Goal: Transaction & Acquisition: Purchase product/service

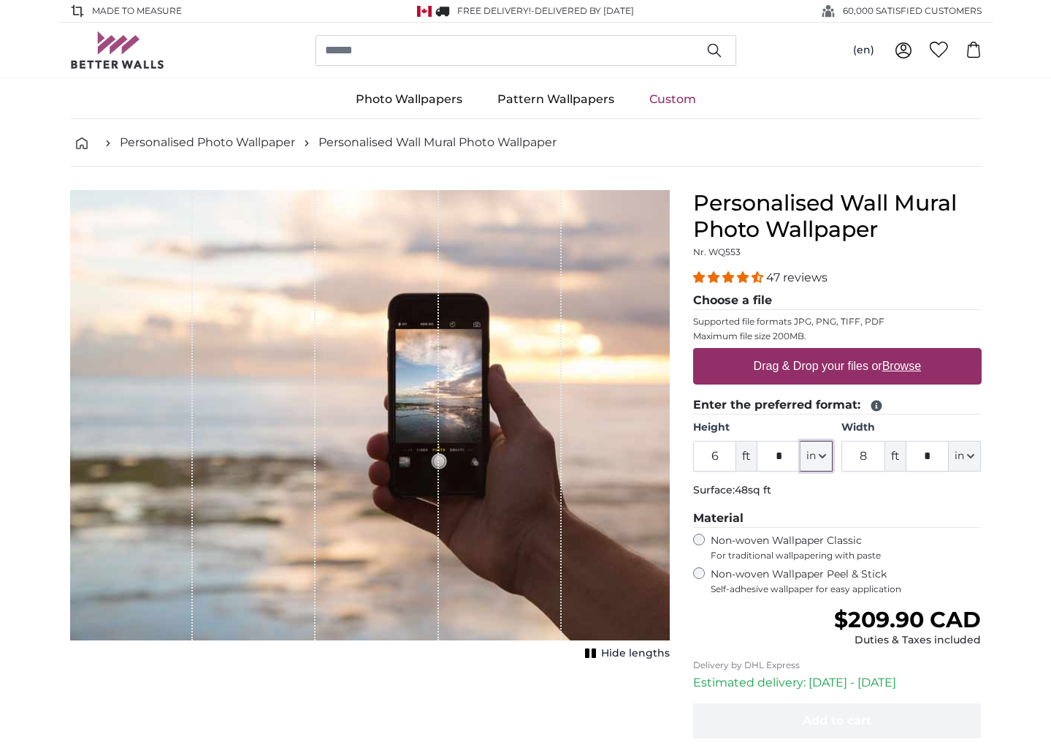
click at [827, 457] on button "in" at bounding box center [817, 456] width 32 height 31
click at [804, 493] on link "Centimeter (cm)" at bounding box center [817, 494] width 129 height 26
type input "182.9"
type input "243.9"
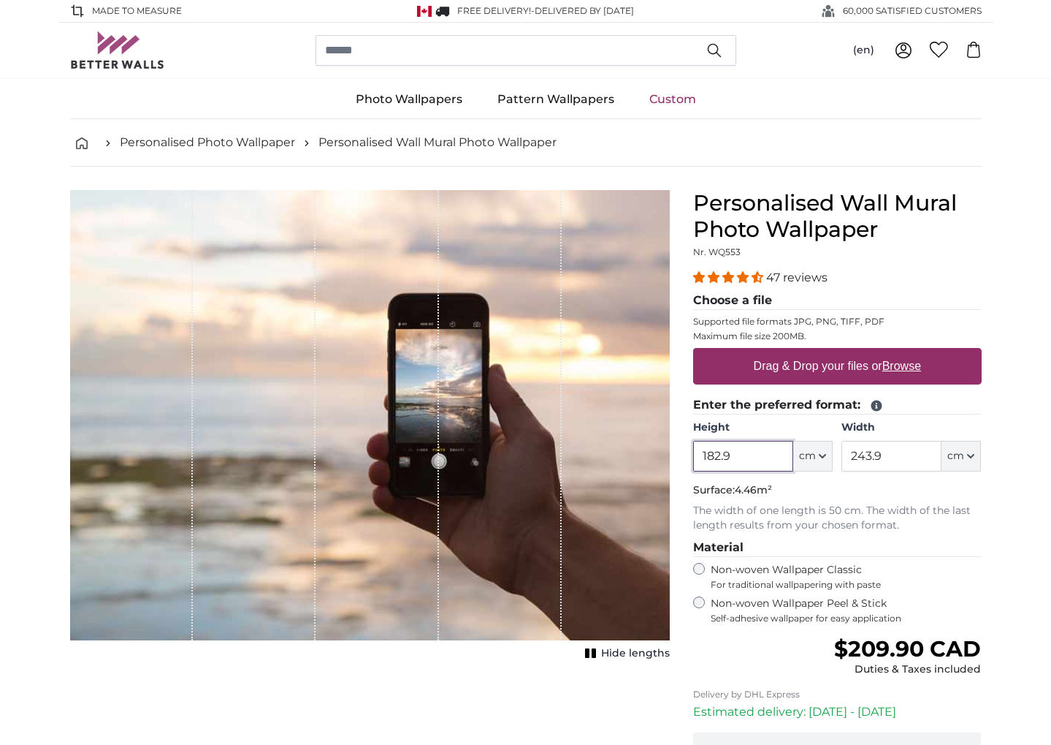
drag, startPoint x: 745, startPoint y: 456, endPoint x: 680, endPoint y: 452, distance: 65.1
click at [680, 452] on product-detail "Cancel Crop image Hide lengths Personalised Wall Mural Photo Wallpaper Nr. WQ55…" at bounding box center [525, 521] width 935 height 708
type input "150"
click at [902, 486] on p "Surface: 3.66m²" at bounding box center [837, 490] width 289 height 15
drag, startPoint x: 889, startPoint y: 460, endPoint x: 814, endPoint y: 449, distance: 75.9
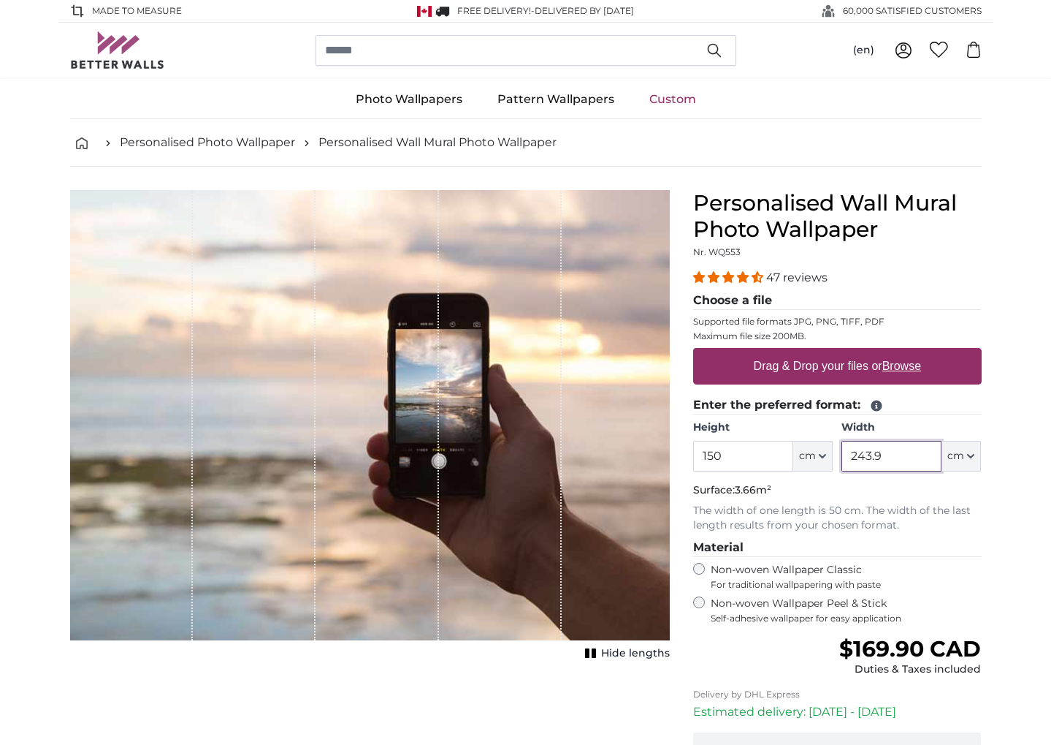
click at [814, 449] on div "Height 150 ft * cm Centimeter (cm) Inches (inch) Feet (ft. in.) Width 243.9 ft …" at bounding box center [837, 445] width 289 height 51
type input "300"
click at [685, 101] on link "Custom" at bounding box center [673, 99] width 82 height 38
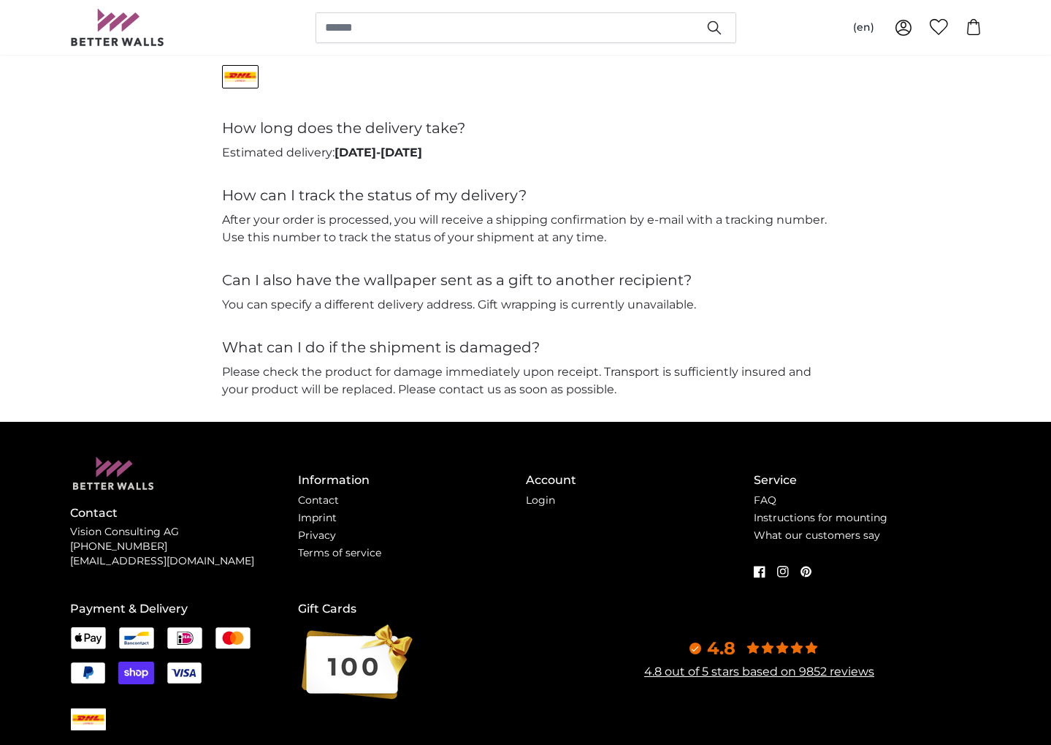
scroll to position [3571, 0]
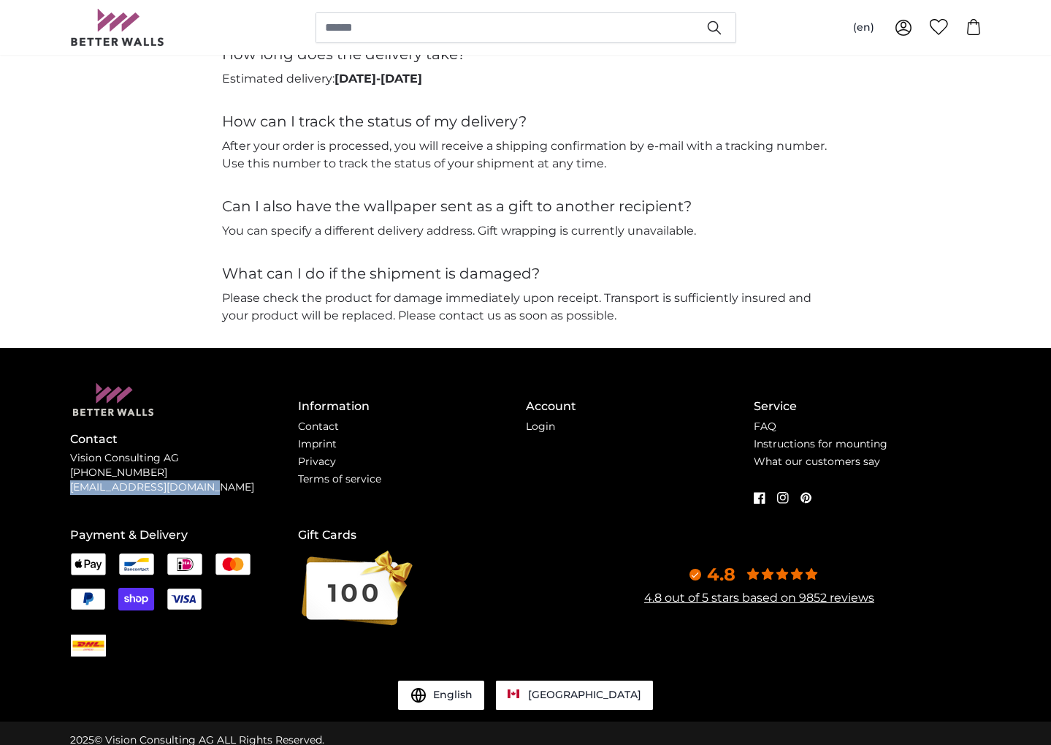
drag, startPoint x: 202, startPoint y: 474, endPoint x: 69, endPoint y: 471, distance: 133.7
click at [69, 471] on div "Contact Vision Consulting AG +49 741 92829809 support@betterwalls.com Informati…" at bounding box center [525, 534] width 935 height 373
copy p "[EMAIL_ADDRESS][DOMAIN_NAME]"
click at [327, 419] on link "Contact" at bounding box center [318, 425] width 41 height 13
